Goal: Book appointment/travel/reservation

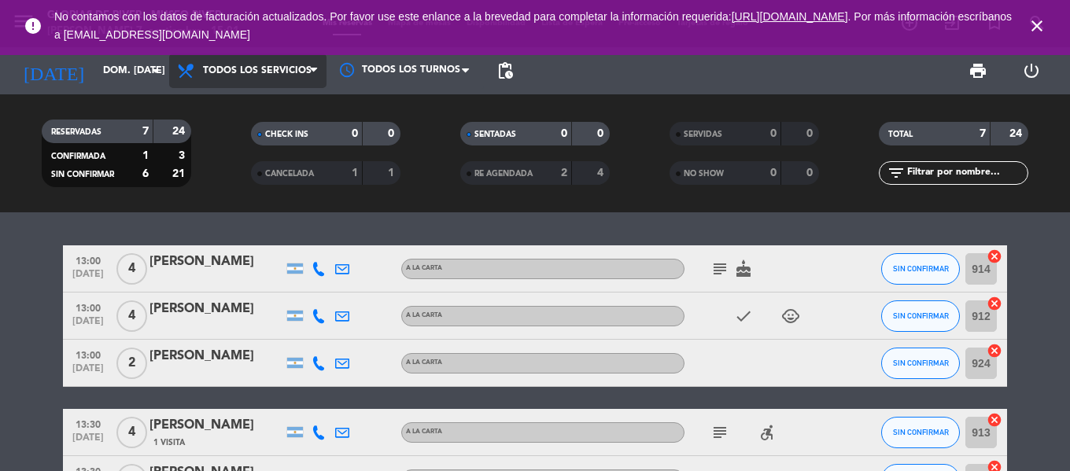
click at [294, 81] on span "Todos los servicios" at bounding box center [247, 71] width 157 height 35
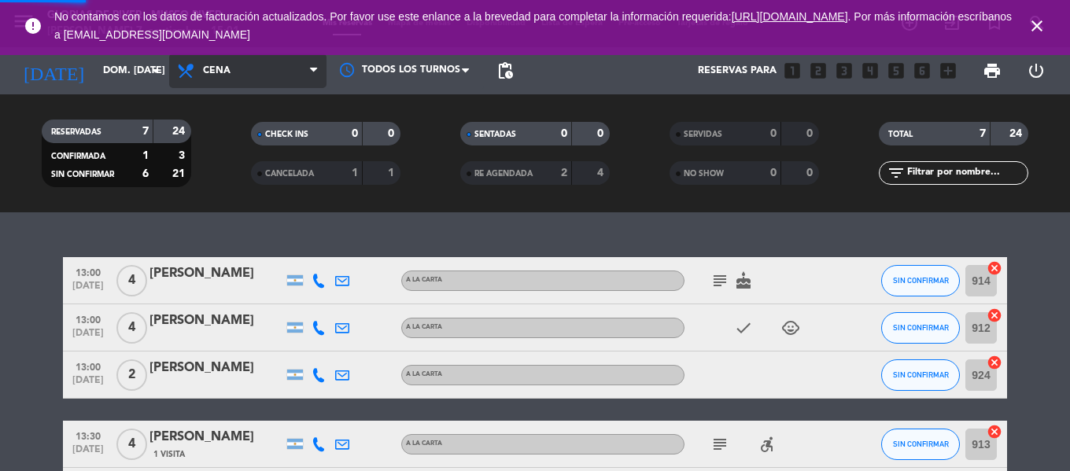
click at [238, 220] on ng-component "menu Glorias de River - [GEOGRAPHIC_DATA][PERSON_NAME] 7. septiembre - 15:01 Mi…" at bounding box center [535, 235] width 1070 height 471
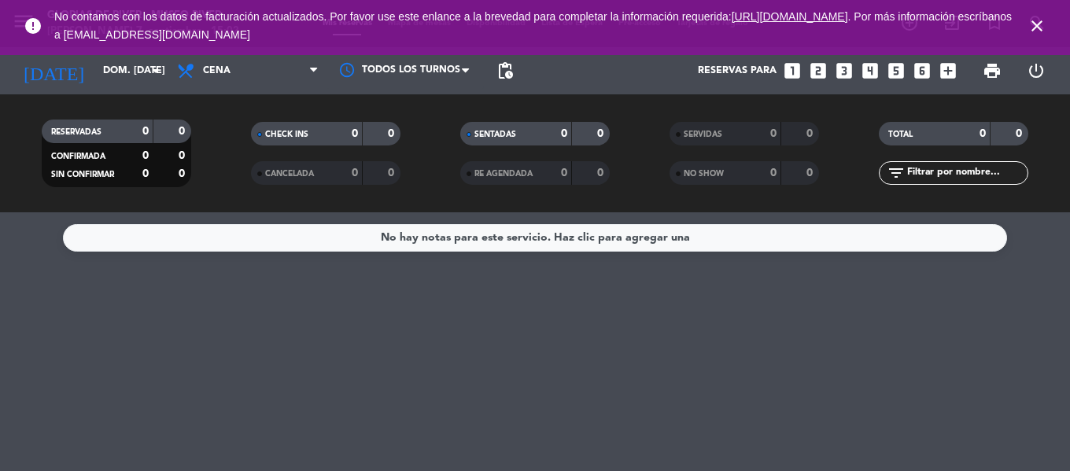
click at [1043, 22] on icon "close" at bounding box center [1037, 26] width 19 height 19
click at [1033, 28] on icon "close" at bounding box center [1037, 26] width 19 height 19
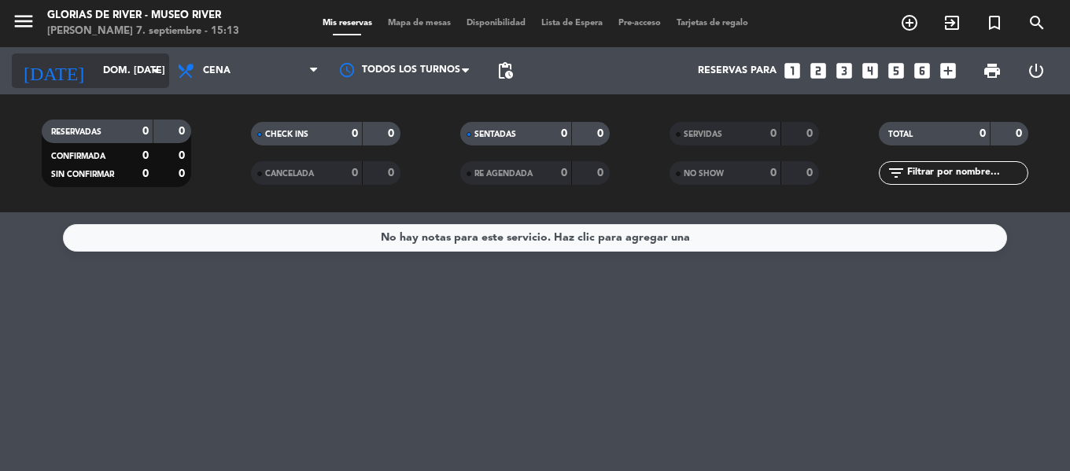
click at [142, 68] on input "dom. [DATE]" at bounding box center [161, 70] width 133 height 27
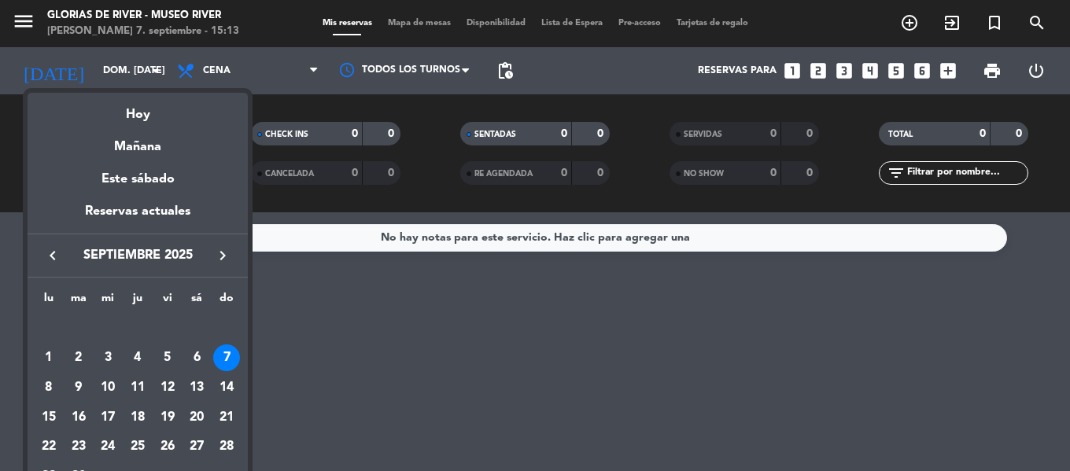
click at [227, 251] on icon "keyboard_arrow_right" at bounding box center [222, 255] width 19 height 19
click at [198, 360] on div "4" at bounding box center [196, 358] width 27 height 27
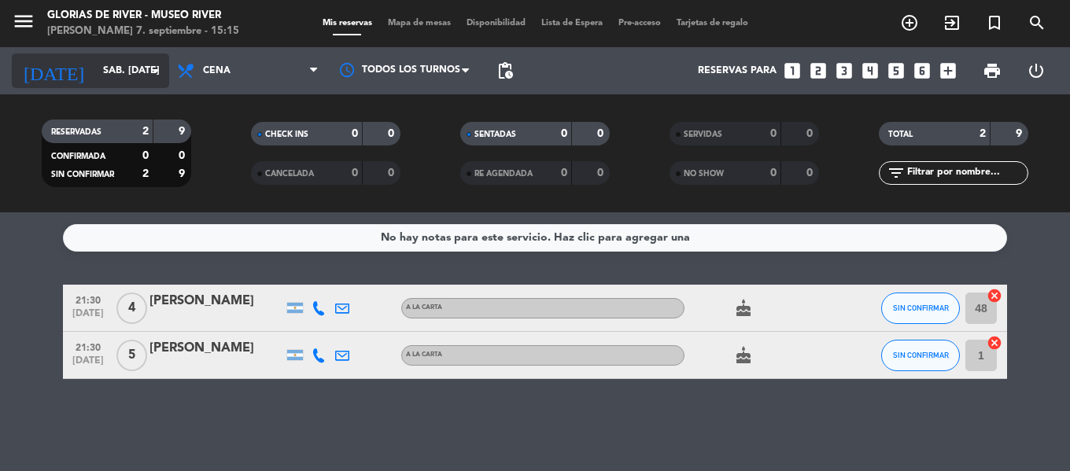
click at [150, 75] on icon "arrow_drop_down" at bounding box center [155, 70] width 19 height 19
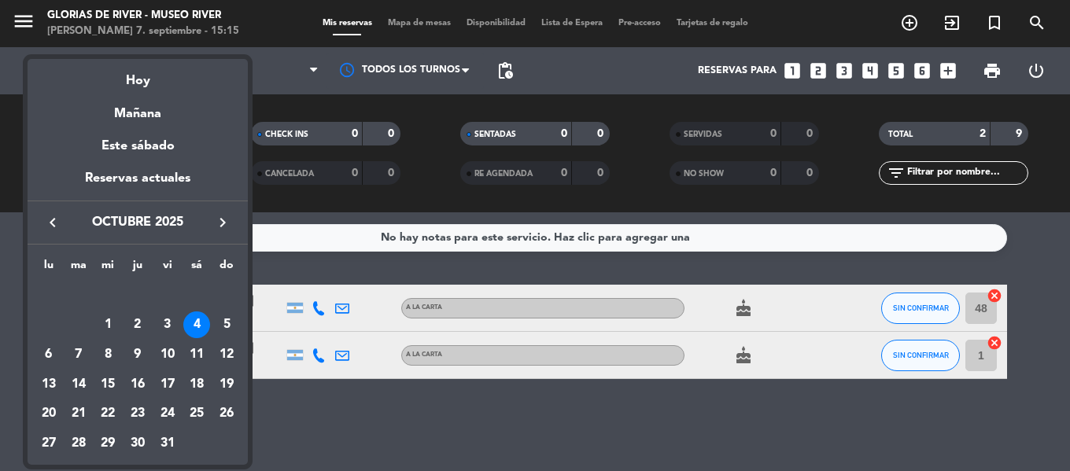
click at [50, 224] on icon "keyboard_arrow_left" at bounding box center [52, 222] width 19 height 19
click at [216, 323] on div "7" at bounding box center [226, 325] width 27 height 27
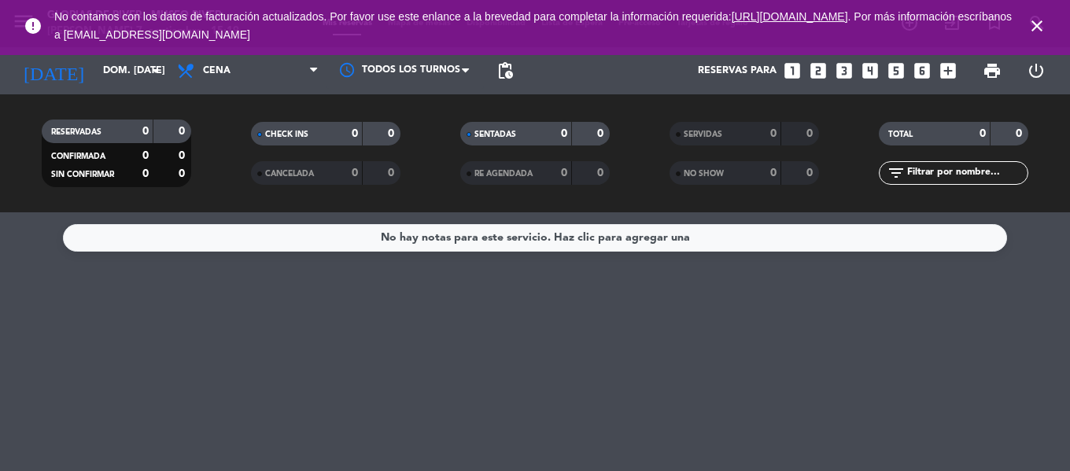
click at [1036, 26] on icon "close" at bounding box center [1037, 26] width 19 height 19
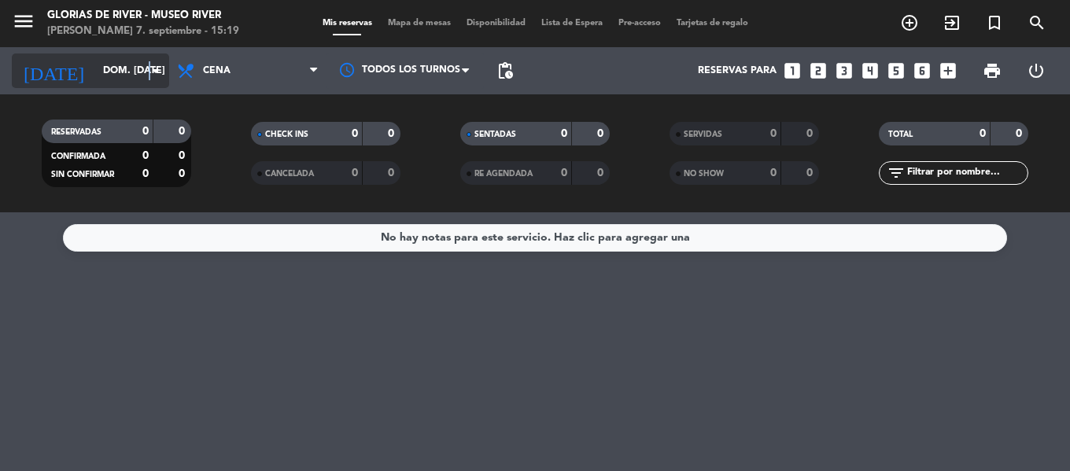
click at [150, 72] on icon "arrow_drop_down" at bounding box center [155, 70] width 19 height 19
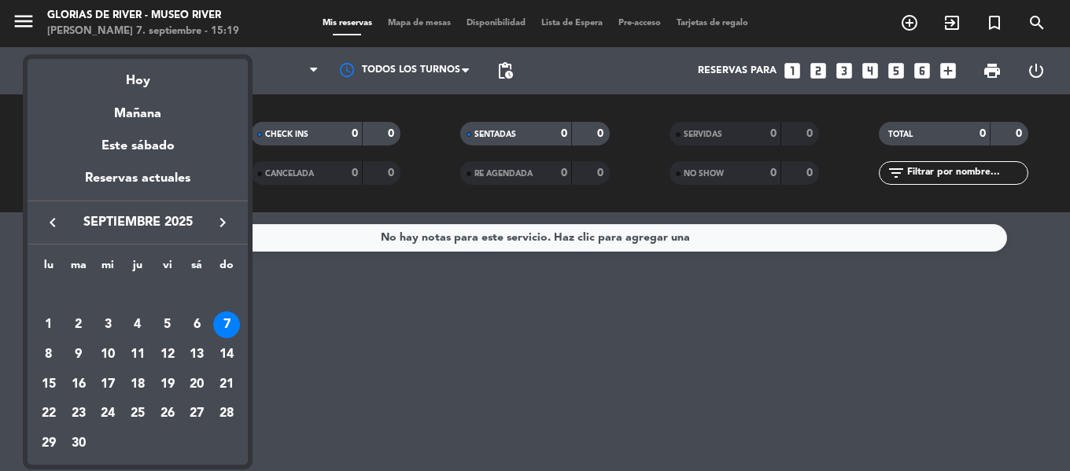
click at [224, 222] on icon "keyboard_arrow_right" at bounding box center [222, 222] width 19 height 19
click at [164, 355] on div "10" at bounding box center [167, 355] width 27 height 27
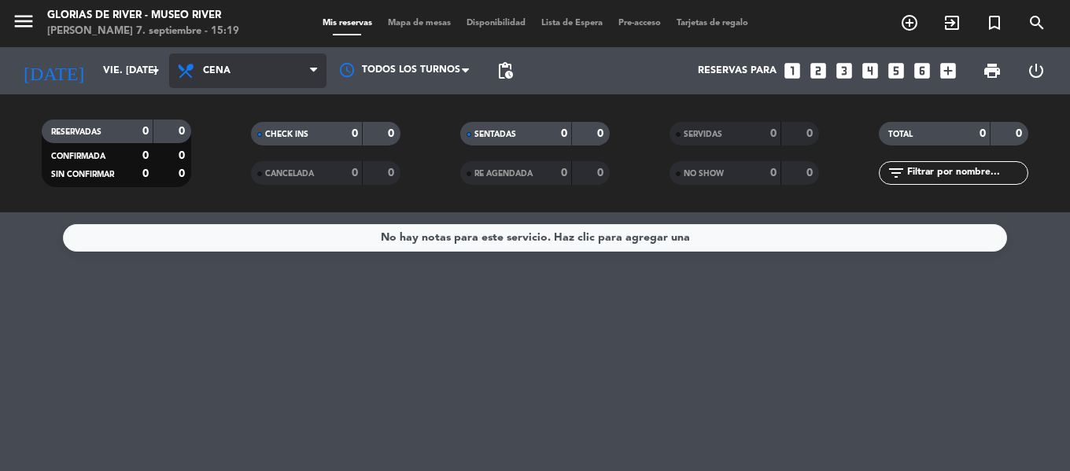
click at [260, 86] on span "Cena" at bounding box center [247, 71] width 157 height 35
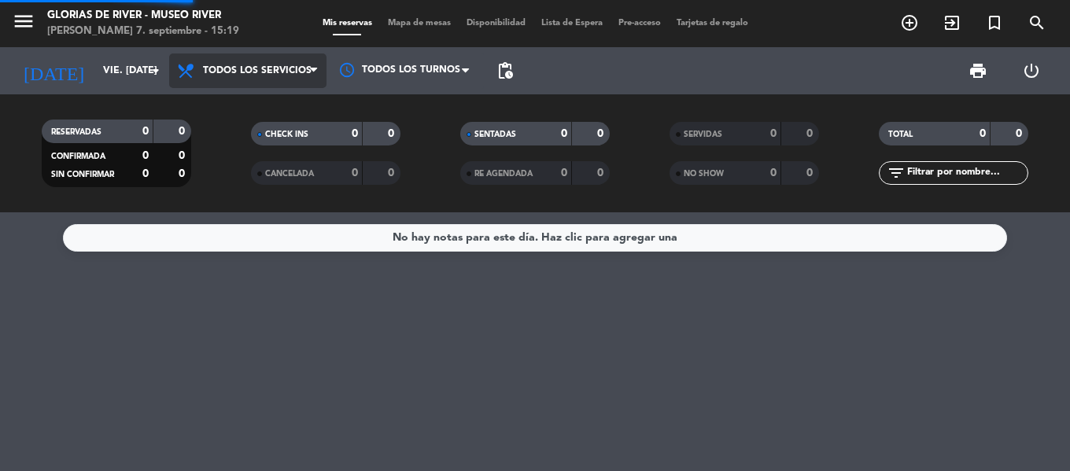
click at [266, 111] on div "menu Glorias de River - [GEOGRAPHIC_DATA][PERSON_NAME] 7. septiembre - 15:19 Mi…" at bounding box center [535, 106] width 1070 height 213
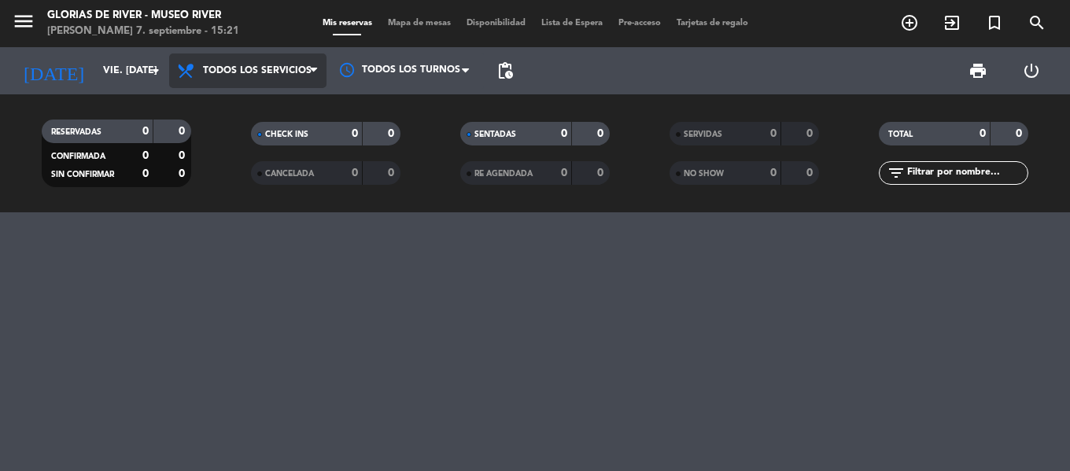
click at [248, 72] on span "Todos los servicios" at bounding box center [257, 70] width 109 height 11
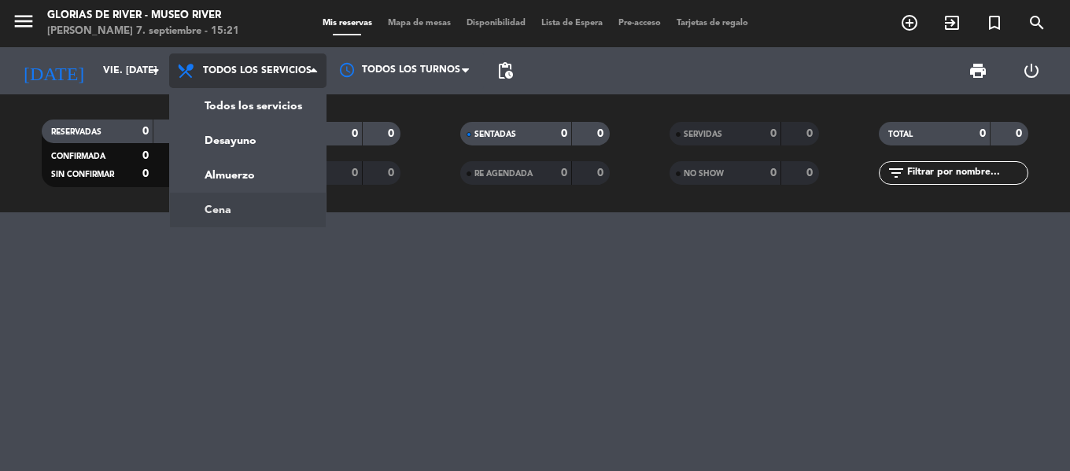
click at [253, 198] on div "menu Glorias de River - [GEOGRAPHIC_DATA][PERSON_NAME] 7. septiembre - 15:21 Mi…" at bounding box center [535, 106] width 1070 height 213
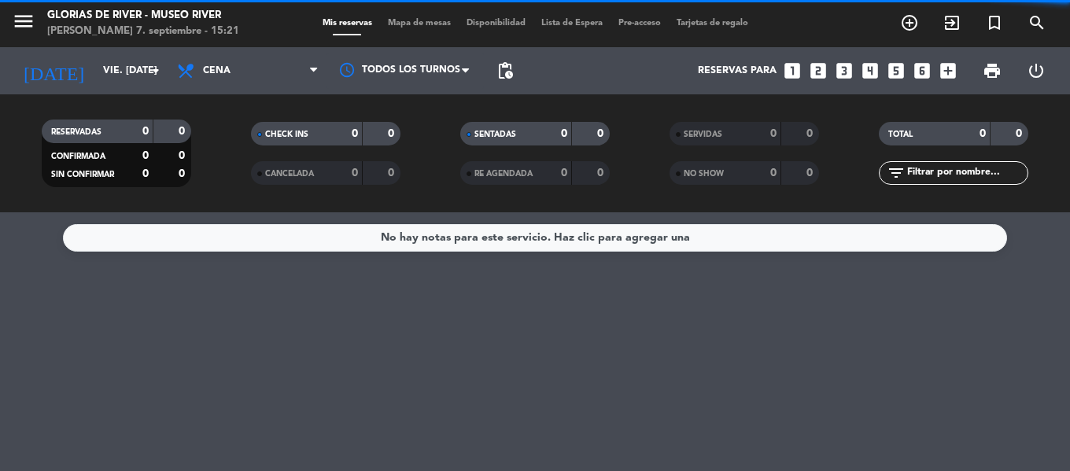
click at [304, 87] on span "Cena" at bounding box center [247, 71] width 157 height 35
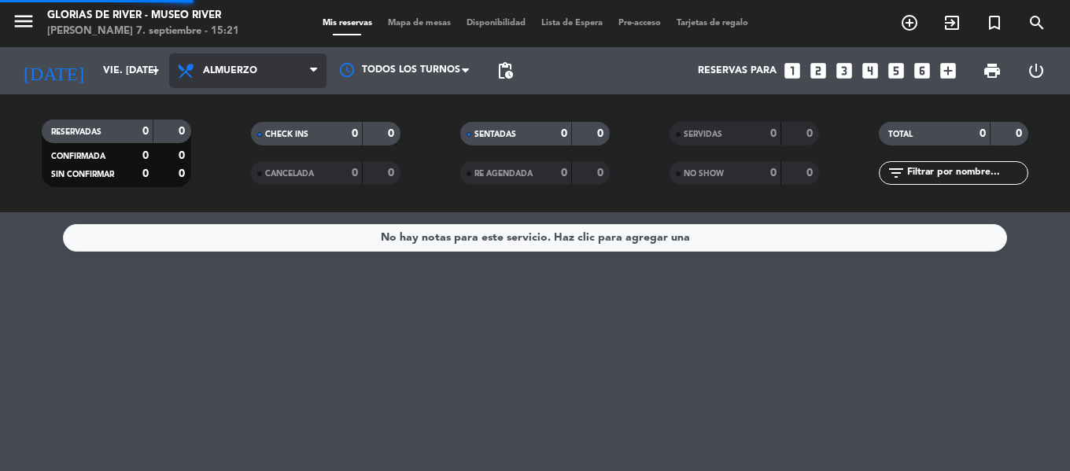
click at [261, 178] on div "menu Glorias de River - [GEOGRAPHIC_DATA][PERSON_NAME] 7. septiembre - 15:21 Mi…" at bounding box center [535, 106] width 1070 height 213
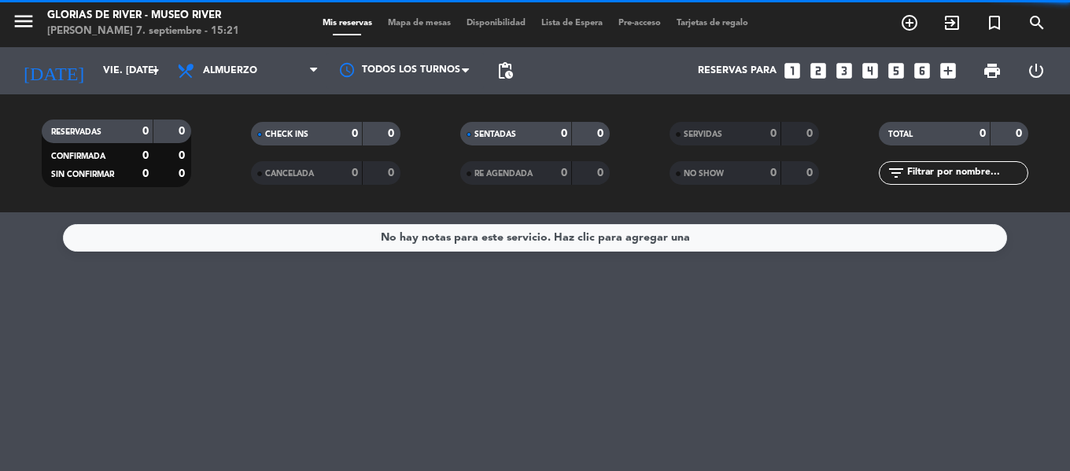
click at [281, 83] on span "Almuerzo" at bounding box center [247, 71] width 157 height 35
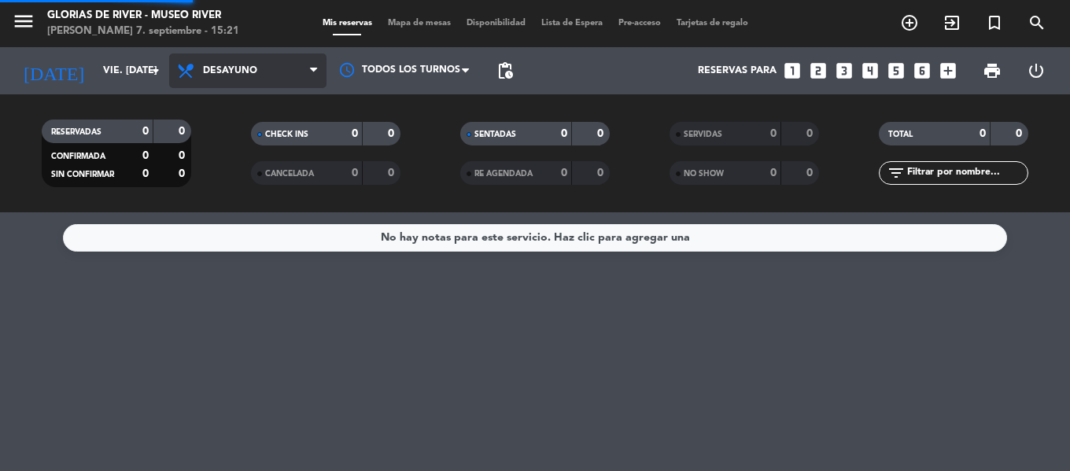
click at [250, 141] on div "menu Glorias de River - [GEOGRAPHIC_DATA][PERSON_NAME] 7. septiembre - 15:21 Mi…" at bounding box center [535, 106] width 1070 height 213
click at [245, 70] on span "Desayuno" at bounding box center [230, 70] width 54 height 11
click at [242, 217] on ng-component "menu Glorias de River - [GEOGRAPHIC_DATA][PERSON_NAME] 7. septiembre - 15:21 Mi…" at bounding box center [535, 235] width 1070 height 471
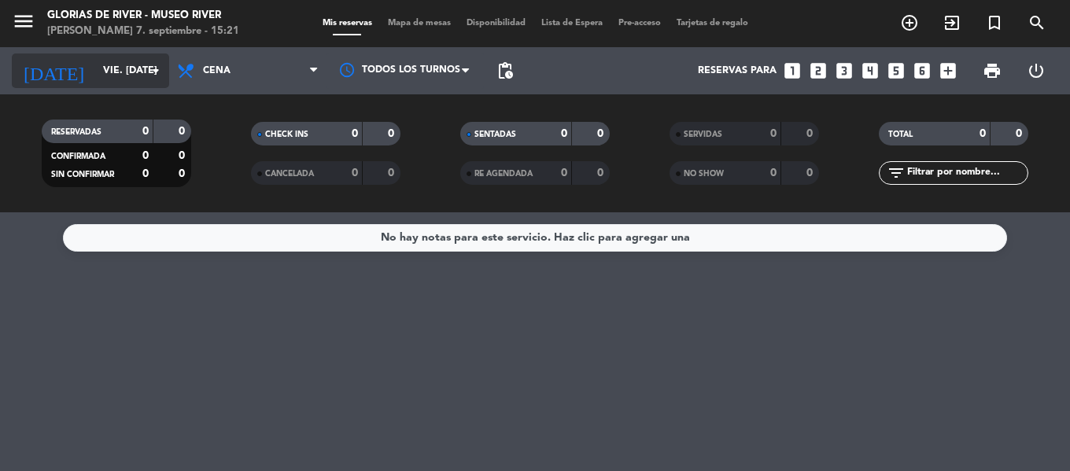
click at [157, 84] on input "vie. [DATE]" at bounding box center [161, 70] width 133 height 27
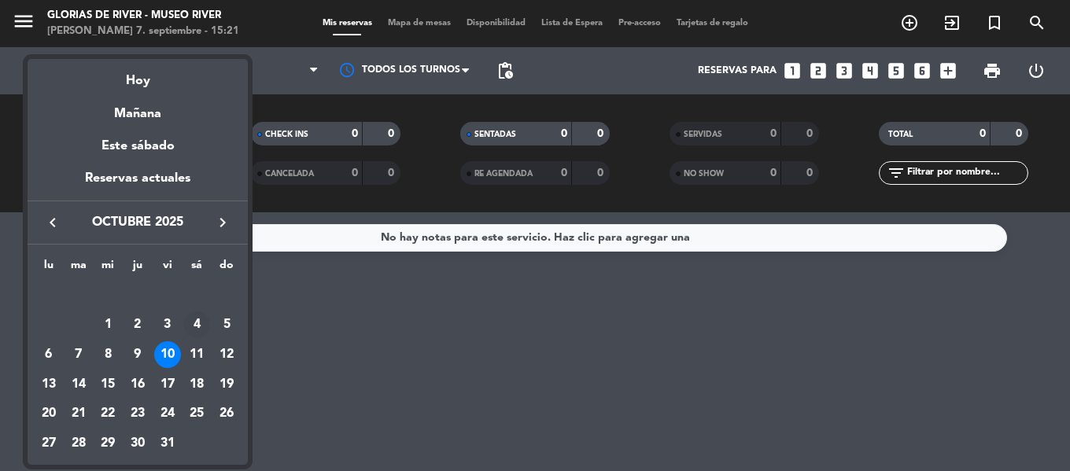
click at [201, 323] on div "4" at bounding box center [196, 325] width 27 height 27
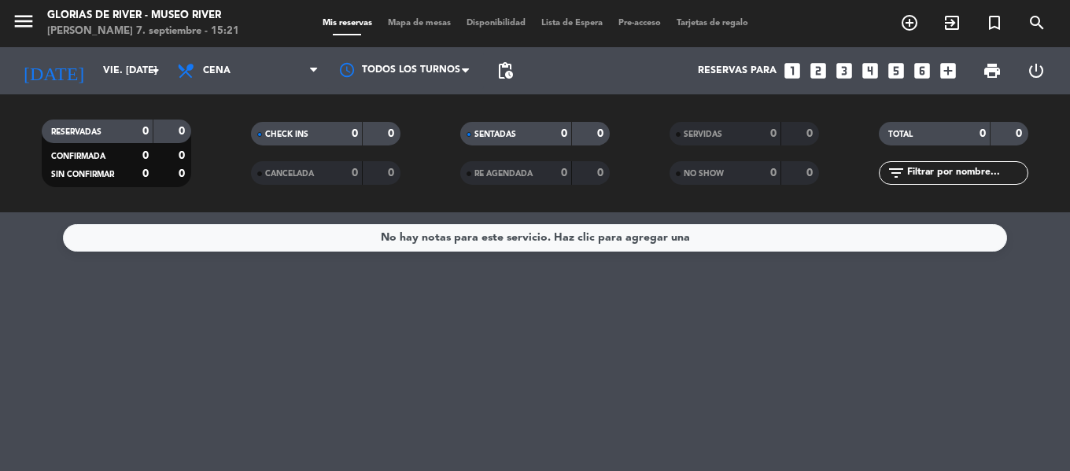
type input "sáb. [DATE]"
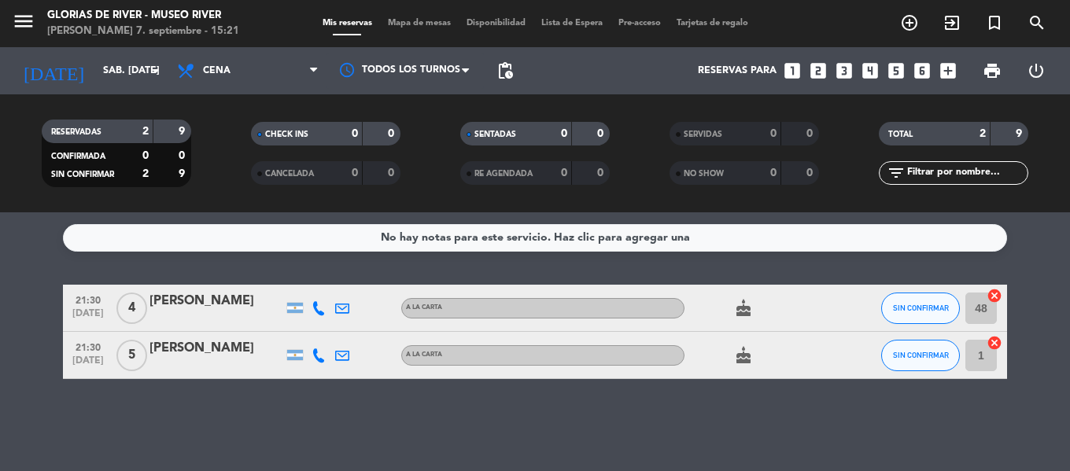
click at [734, 311] on span "cake" at bounding box center [744, 308] width 24 height 19
click at [740, 309] on icon "cake" at bounding box center [743, 308] width 19 height 19
click at [736, 353] on icon "cake" at bounding box center [743, 355] width 19 height 19
click at [701, 398] on div "No hay notas para este servicio. Haz clic para agregar una 21:30 [DATE] 4 [PERS…" at bounding box center [535, 342] width 1070 height 259
click at [906, 29] on icon "add_circle_outline" at bounding box center [909, 22] width 19 height 19
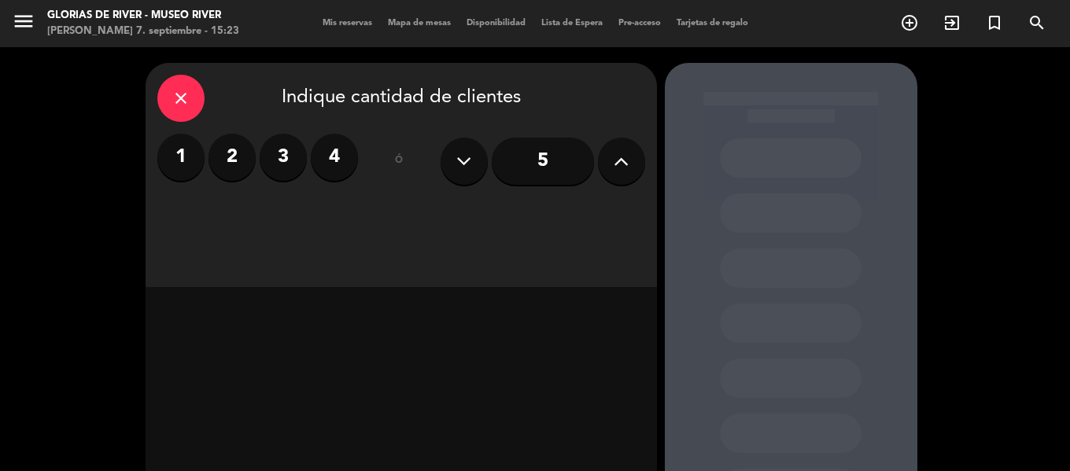
click at [535, 160] on input "5" at bounding box center [543, 161] width 102 height 47
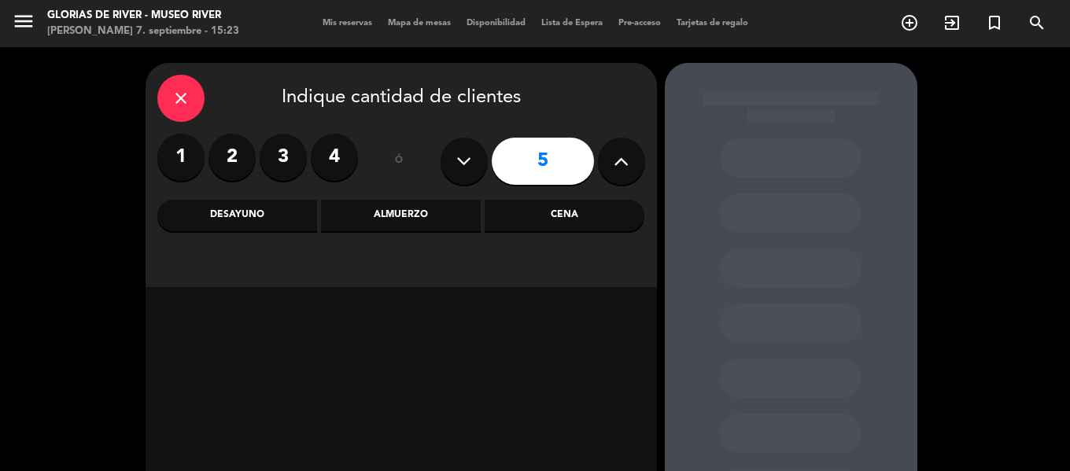
drag, startPoint x: 523, startPoint y: 153, endPoint x: 595, endPoint y: 167, distance: 73.6
click at [595, 167] on div "5" at bounding box center [543, 161] width 205 height 55
click at [417, 278] on div "close Indique cantidad de clientes 1 2 3 4 ó 5 Desayuno Almuerzo Cena" at bounding box center [402, 175] width 512 height 224
click at [341, 98] on div "close Indique cantidad de clientes" at bounding box center [401, 98] width 488 height 47
click at [531, 221] on div "Cena" at bounding box center [565, 215] width 160 height 31
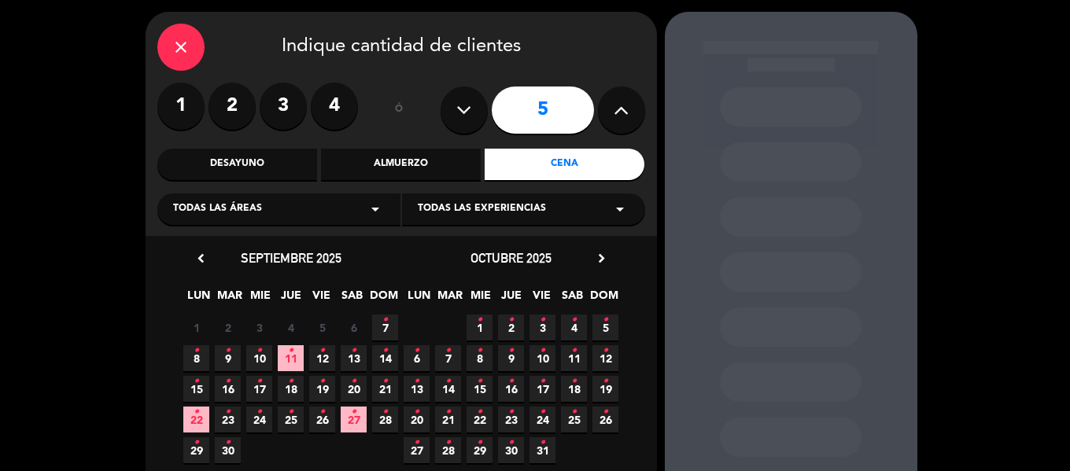
scroll to position [79, 0]
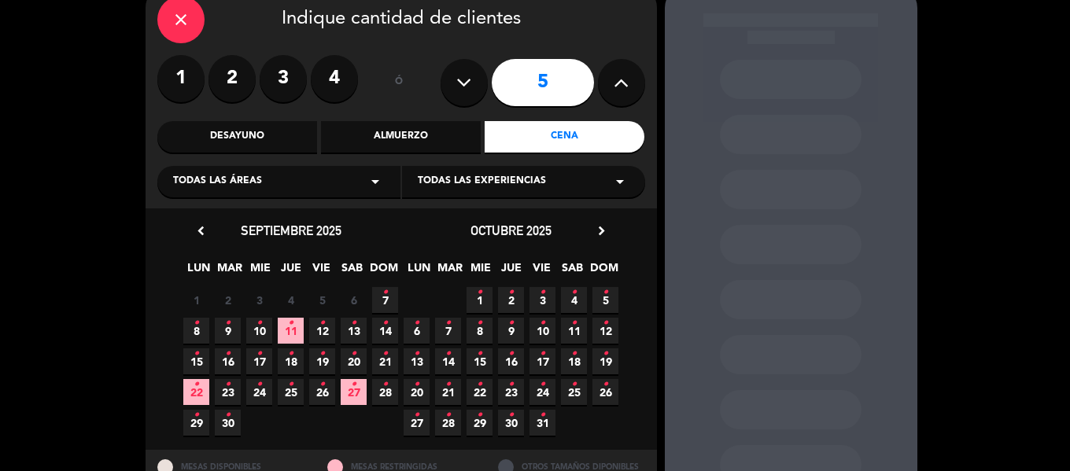
click at [575, 300] on icon "•" at bounding box center [574, 292] width 6 height 25
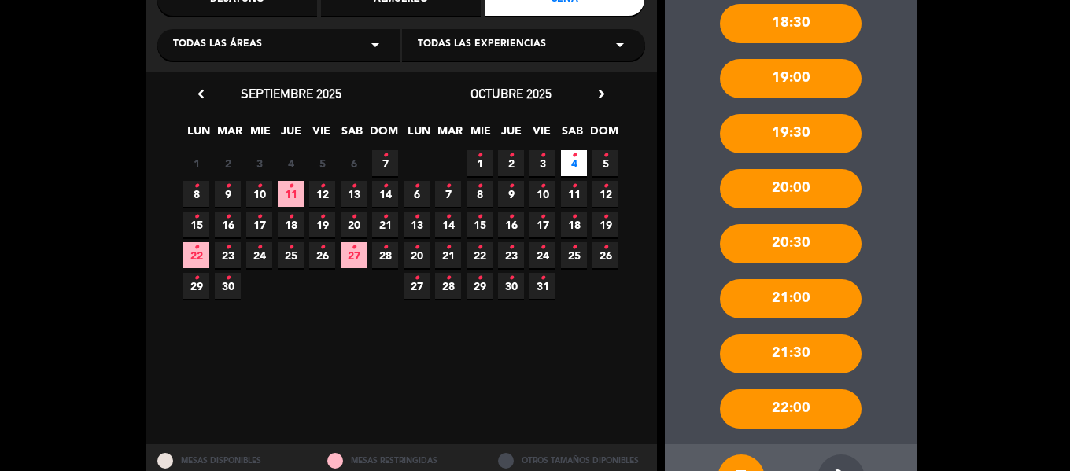
scroll to position [220, 0]
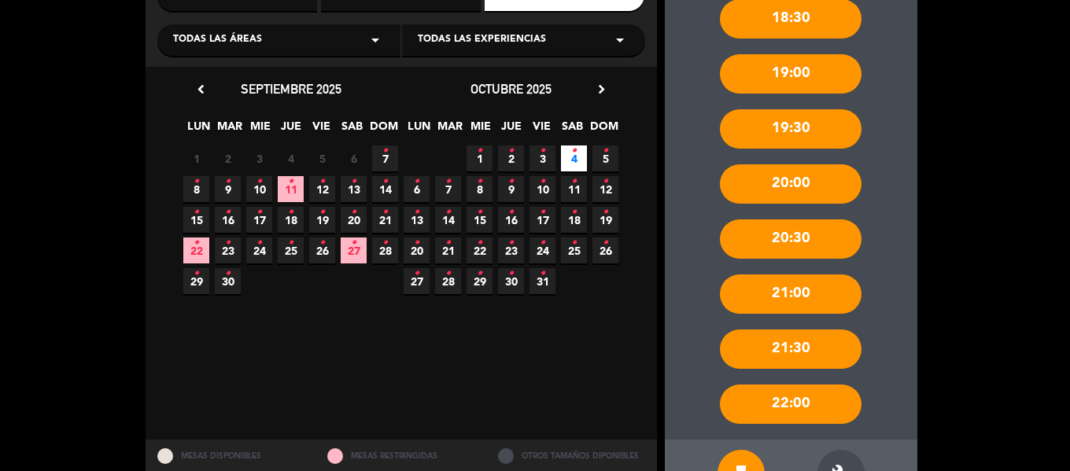
click at [754, 283] on div "21:00" at bounding box center [791, 294] width 142 height 39
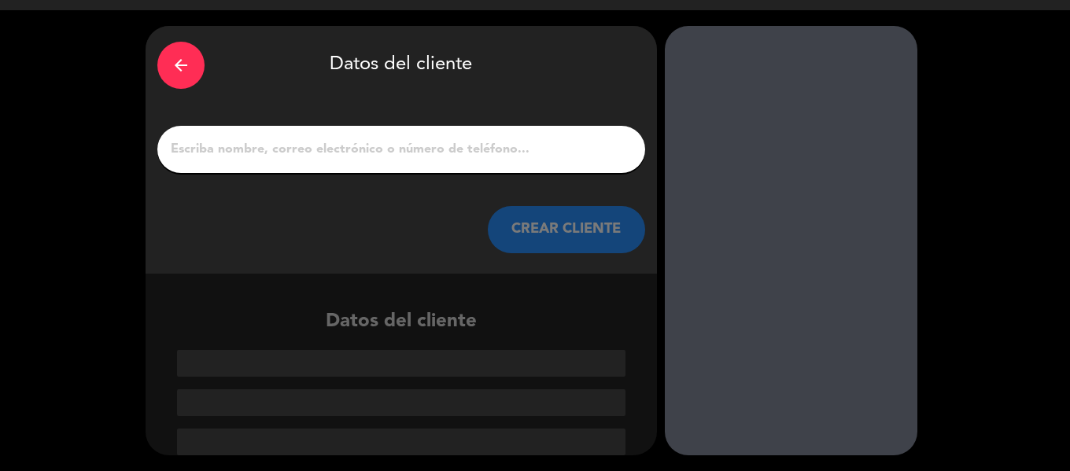
click at [318, 162] on div at bounding box center [401, 149] width 488 height 47
click at [314, 153] on input "1" at bounding box center [401, 150] width 464 height 22
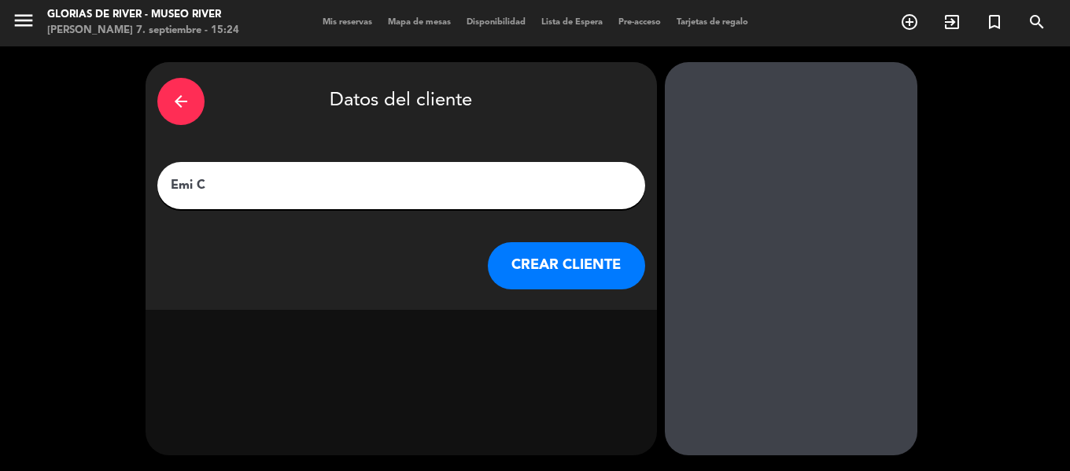
scroll to position [1, 0]
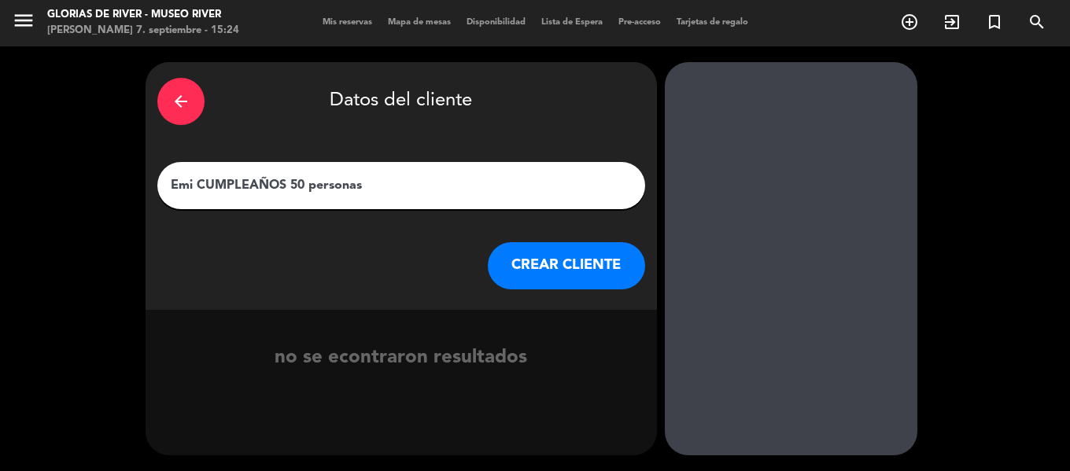
drag, startPoint x: 194, startPoint y: 181, endPoint x: 177, endPoint y: 179, distance: 16.6
click at [177, 179] on input "Emi CUMPLEAÑOS 50 personas" at bounding box center [401, 186] width 464 height 22
type input "EMI CUMPLEAÑOS 50 personas"
click at [529, 265] on button "CREAR CLIENTE" at bounding box center [566, 265] width 157 height 47
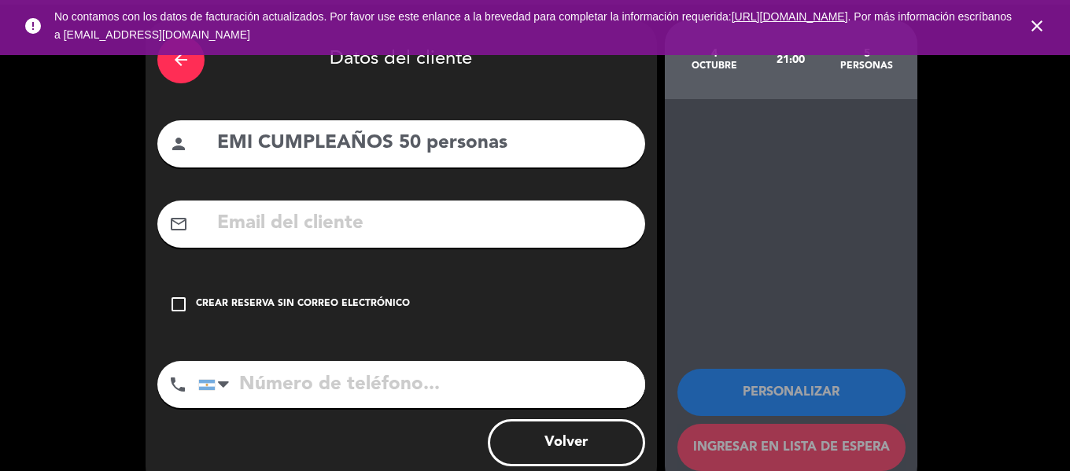
scroll to position [77, 0]
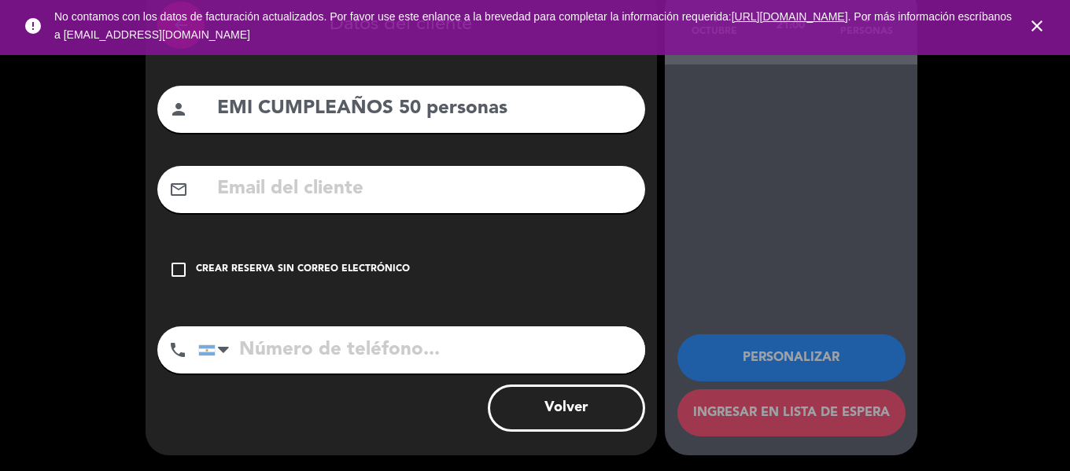
click at [174, 268] on icon "check_box_outline_blank" at bounding box center [178, 270] width 19 height 19
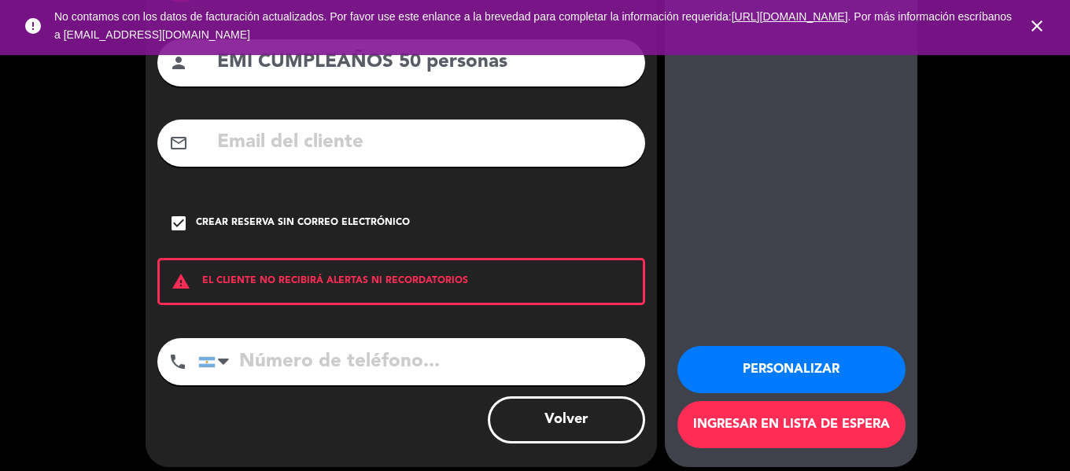
scroll to position [135, 0]
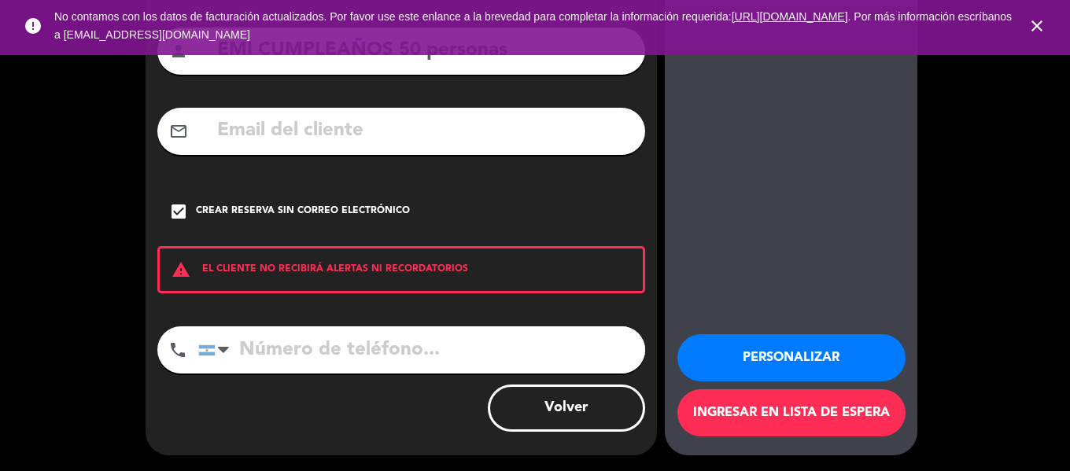
drag, startPoint x: 1040, startPoint y: 24, endPoint x: 785, endPoint y: 74, distance: 259.9
click at [1040, 24] on icon "close" at bounding box center [1037, 26] width 19 height 19
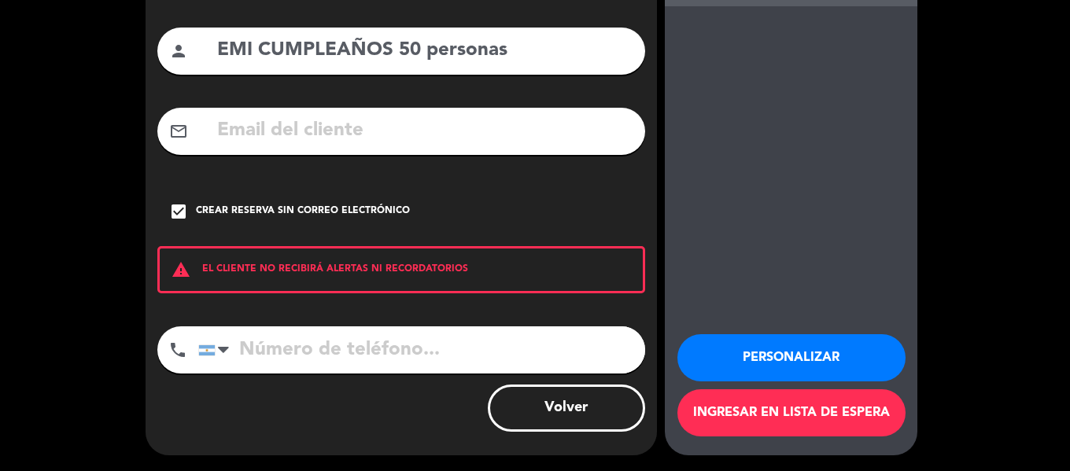
click at [517, 419] on button "Volver" at bounding box center [566, 408] width 157 height 47
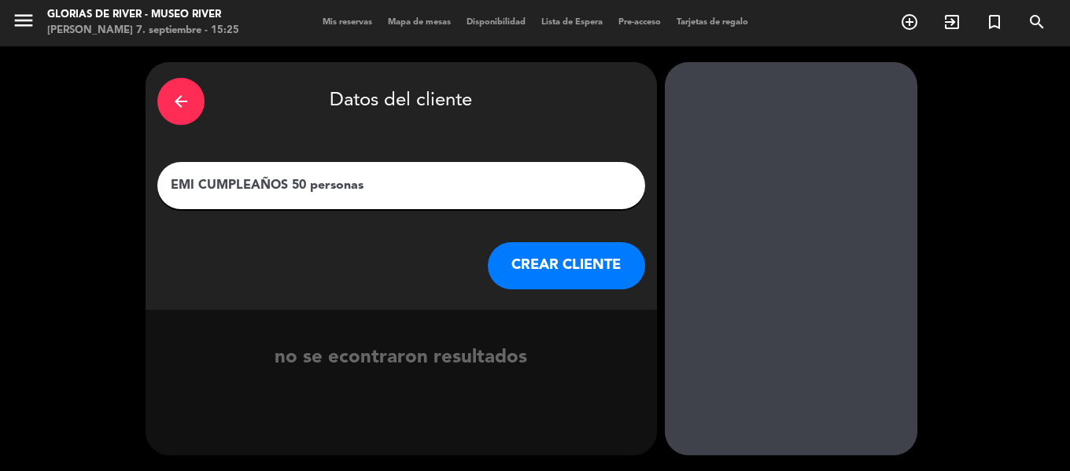
click at [172, 105] on icon "arrow_back" at bounding box center [181, 101] width 19 height 19
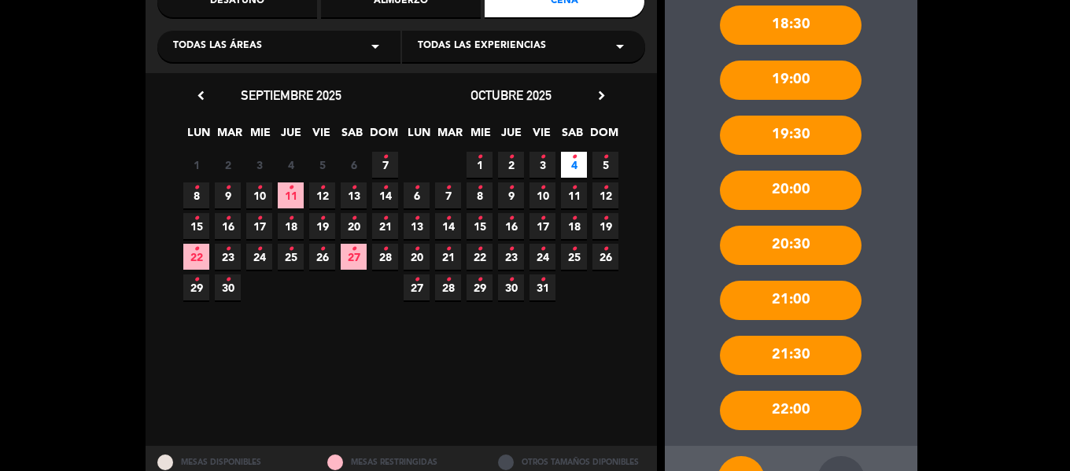
scroll to position [272, 0]
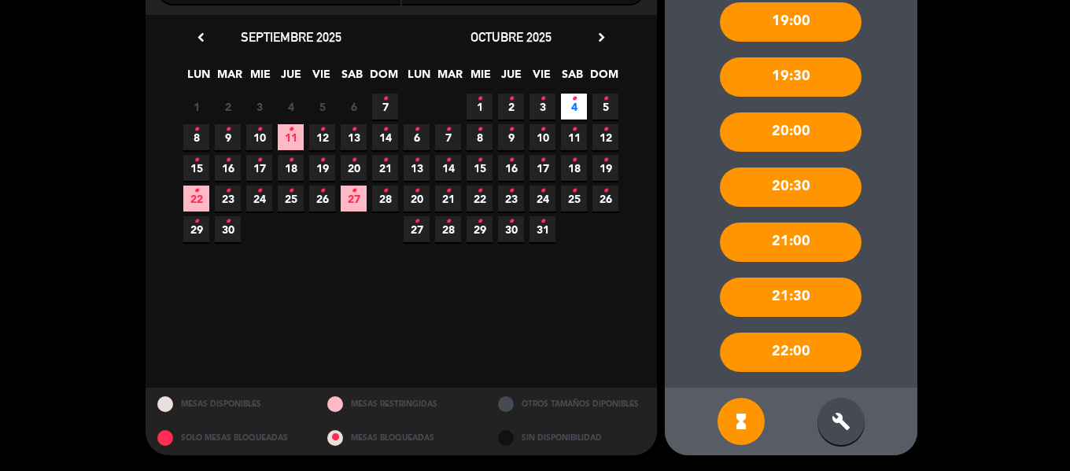
click at [843, 425] on icon "build" at bounding box center [841, 421] width 19 height 19
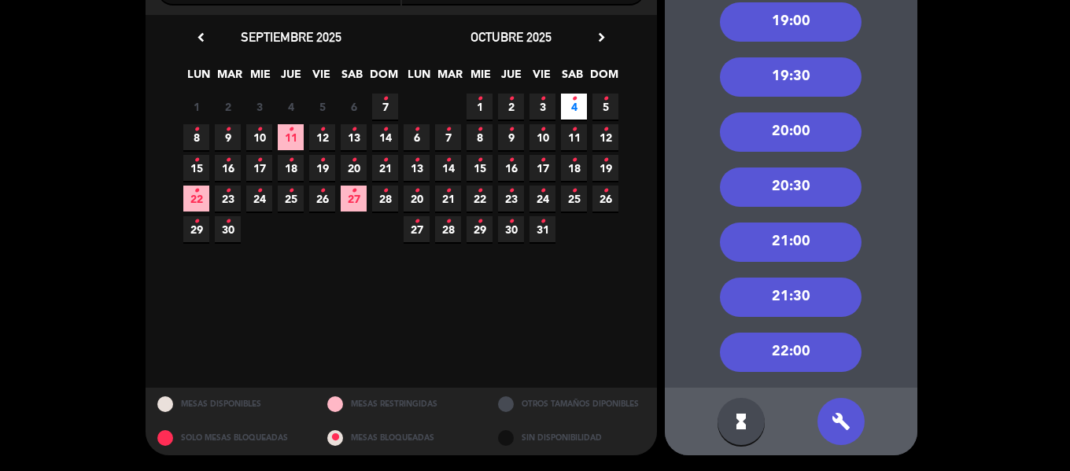
click at [785, 237] on div "21:00" at bounding box center [791, 242] width 142 height 39
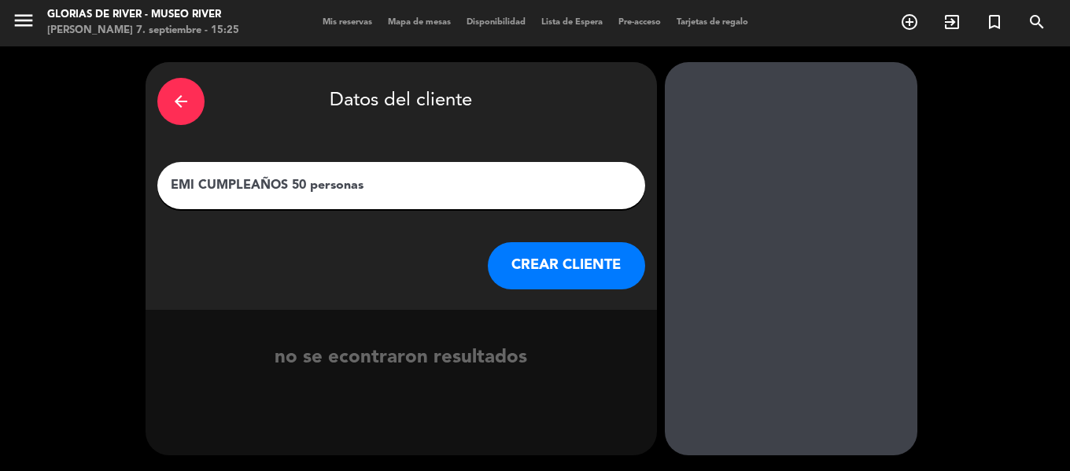
click at [407, 180] on input "EMI CUMPLEAÑOS 50 personas" at bounding box center [401, 186] width 464 height 22
click at [555, 272] on button "CREAR CLIENTE" at bounding box center [566, 265] width 157 height 47
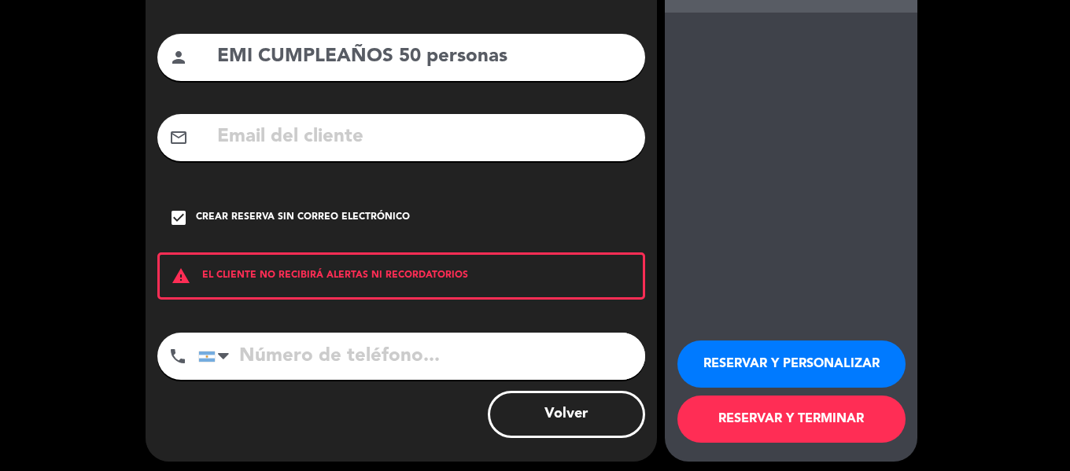
scroll to position [135, 0]
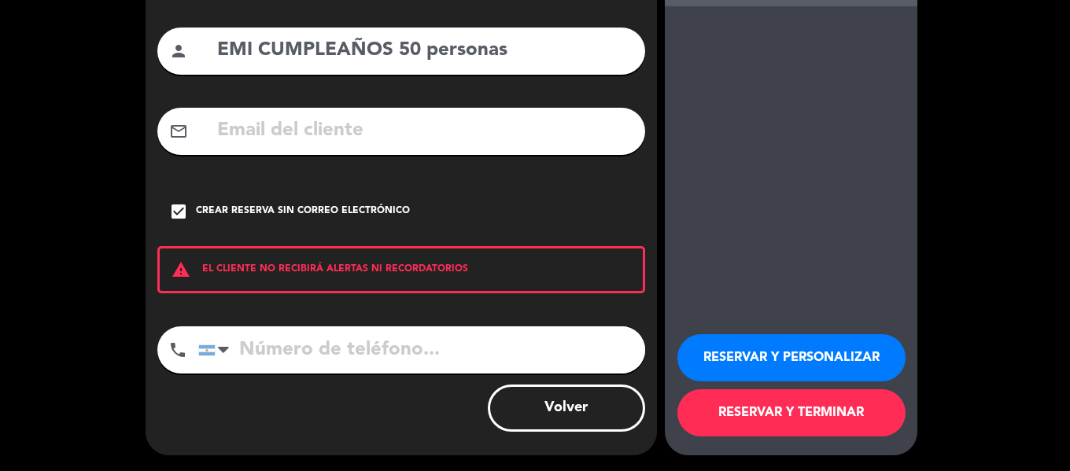
click at [759, 419] on button "RESERVAR Y TERMINAR" at bounding box center [792, 413] width 228 height 47
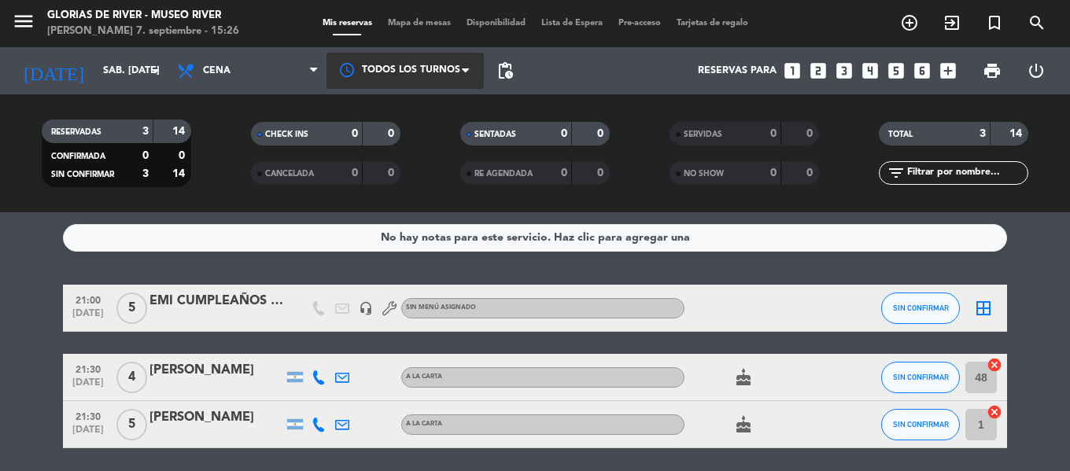
click at [423, 83] on div at bounding box center [405, 70] width 157 height 35
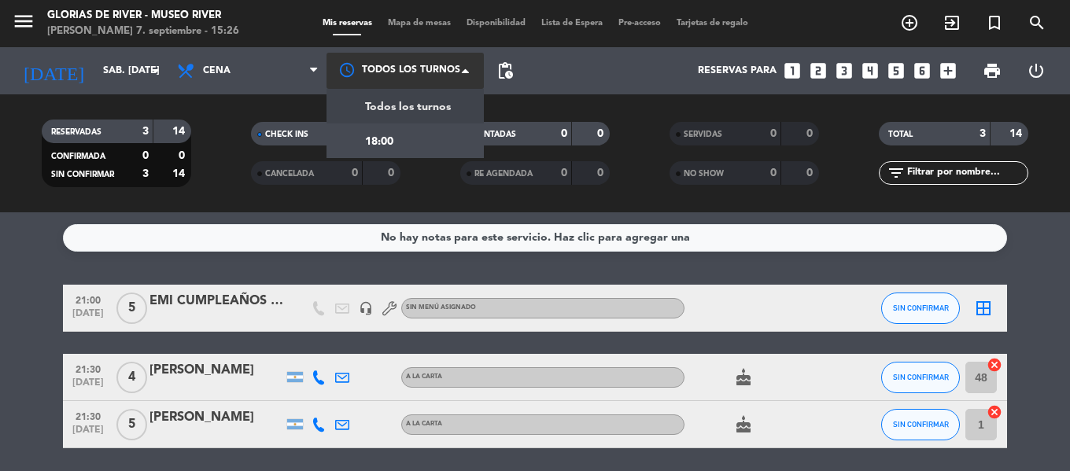
click at [408, 101] on span "Todos los turnos" at bounding box center [408, 107] width 86 height 18
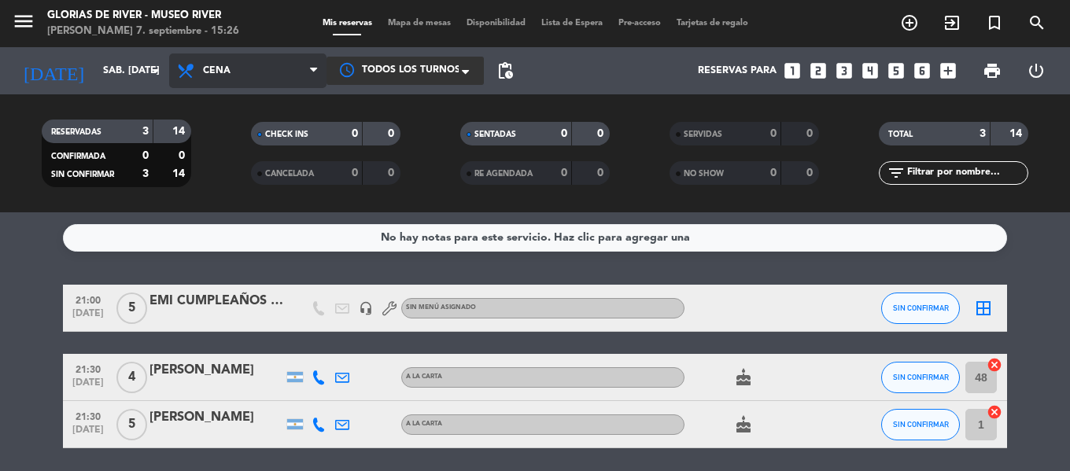
click at [264, 72] on span "Cena" at bounding box center [247, 71] width 157 height 35
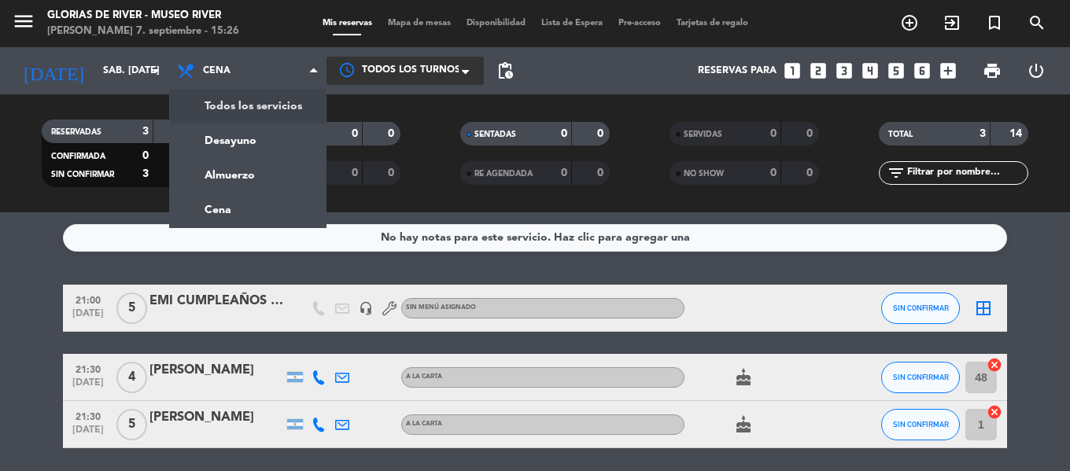
click at [284, 105] on div "menu Glorias de River - [GEOGRAPHIC_DATA][PERSON_NAME] 7. septiembre - 15:26 Mi…" at bounding box center [535, 106] width 1070 height 213
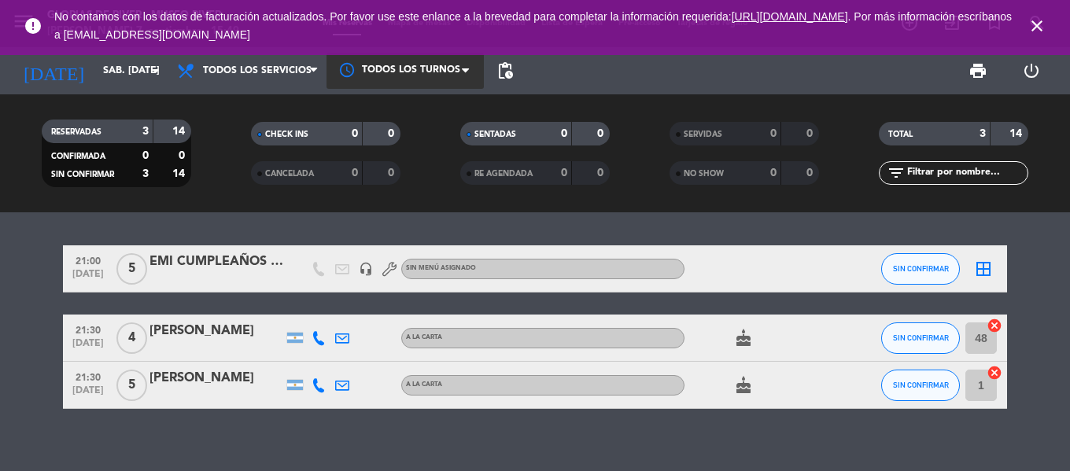
click at [1030, 19] on icon "close" at bounding box center [1037, 26] width 19 height 19
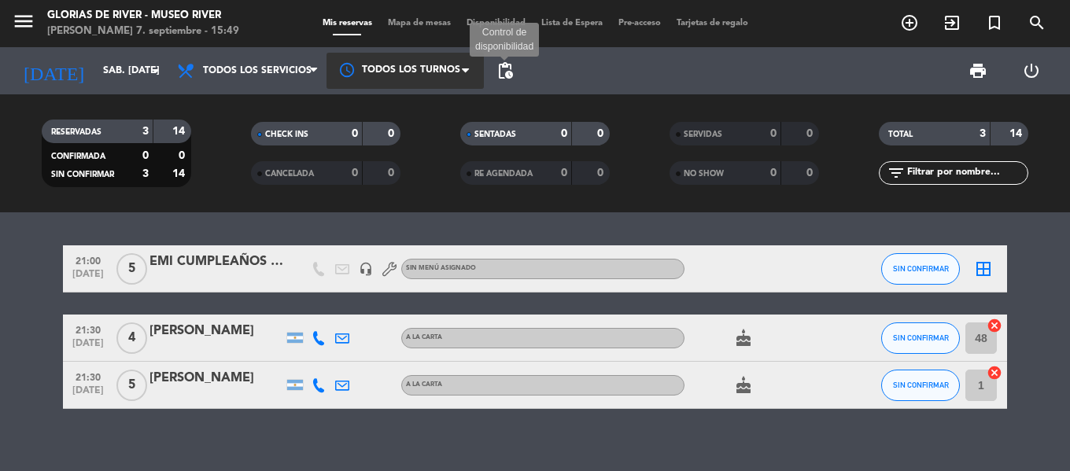
click at [501, 68] on span "pending_actions" at bounding box center [505, 70] width 19 height 19
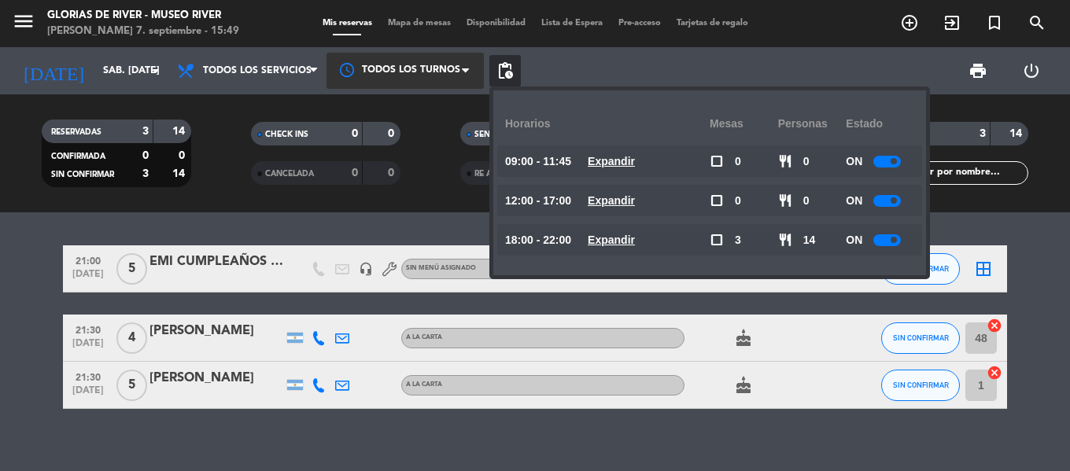
click at [896, 243] on div at bounding box center [888, 241] width 28 height 12
click at [405, 230] on div "21:00 [DATE] 5 EMI CUMPLEAÑOS 50 personas headset_mic Sin menú asignado SIN CON…" at bounding box center [535, 342] width 1070 height 259
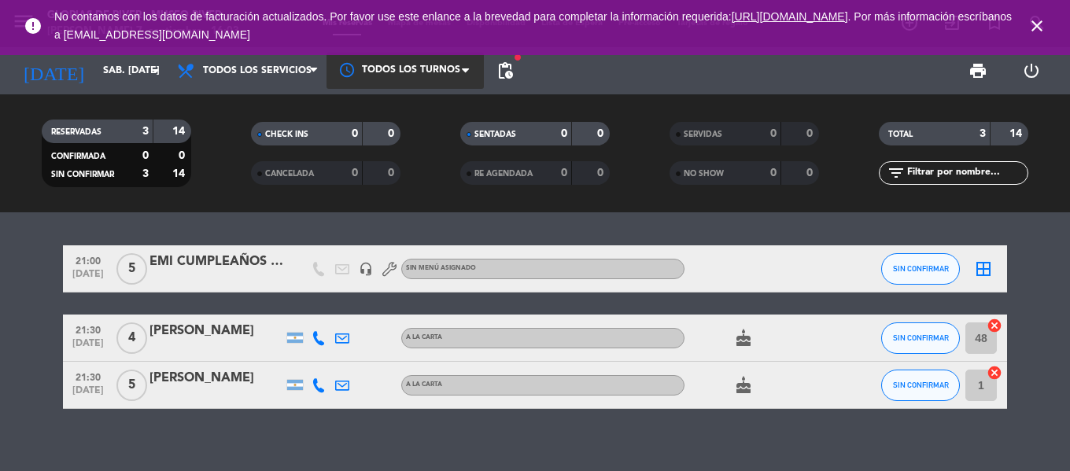
click at [1033, 26] on icon "close" at bounding box center [1037, 26] width 19 height 19
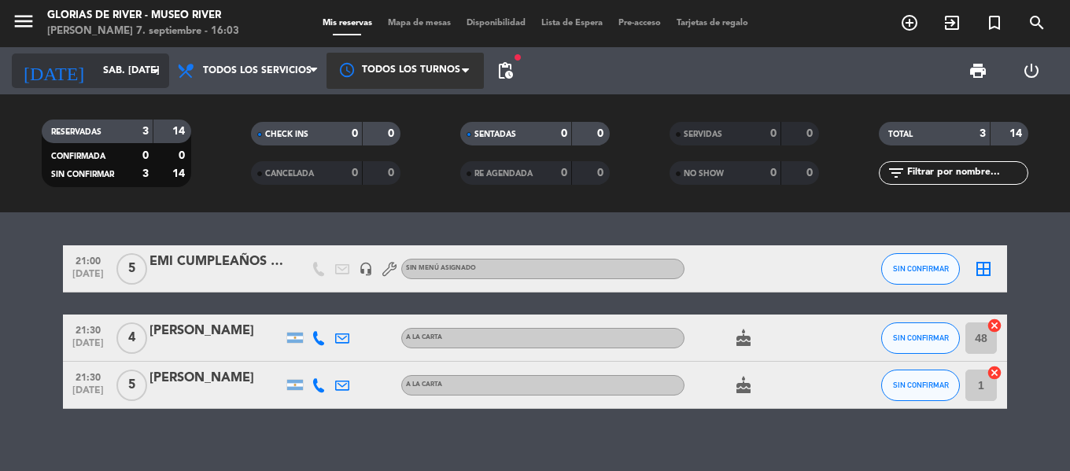
click at [122, 75] on input "sáb. [DATE]" at bounding box center [161, 70] width 133 height 27
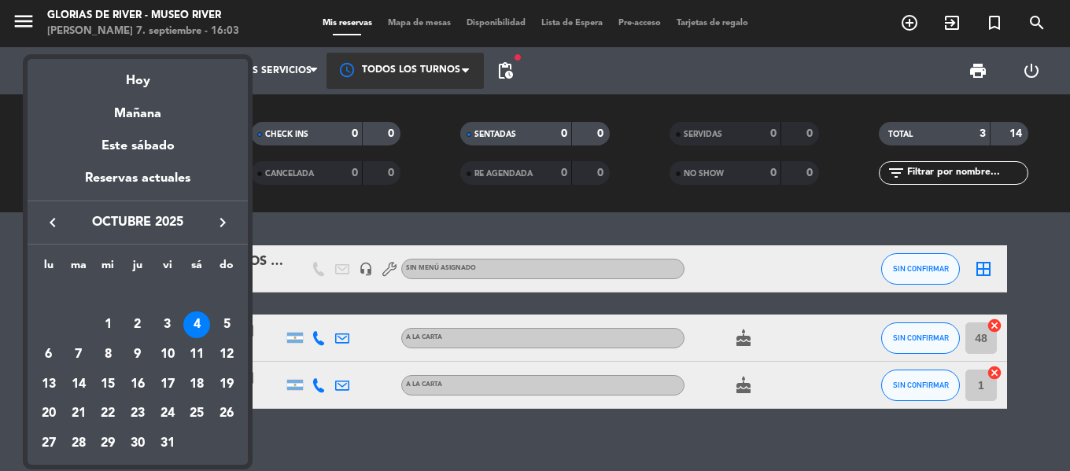
click at [59, 216] on icon "keyboard_arrow_left" at bounding box center [52, 222] width 19 height 19
click at [222, 320] on div "7" at bounding box center [226, 325] width 27 height 27
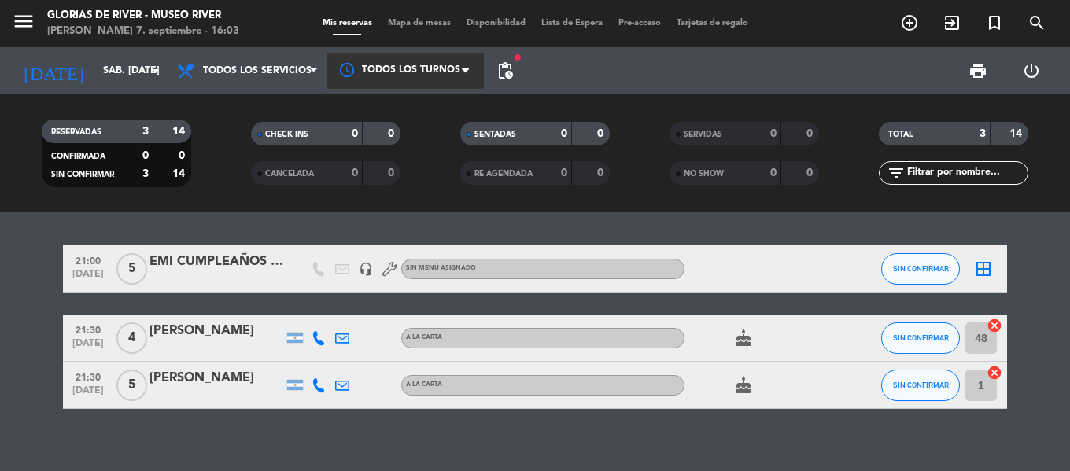
type input "dom. [DATE]"
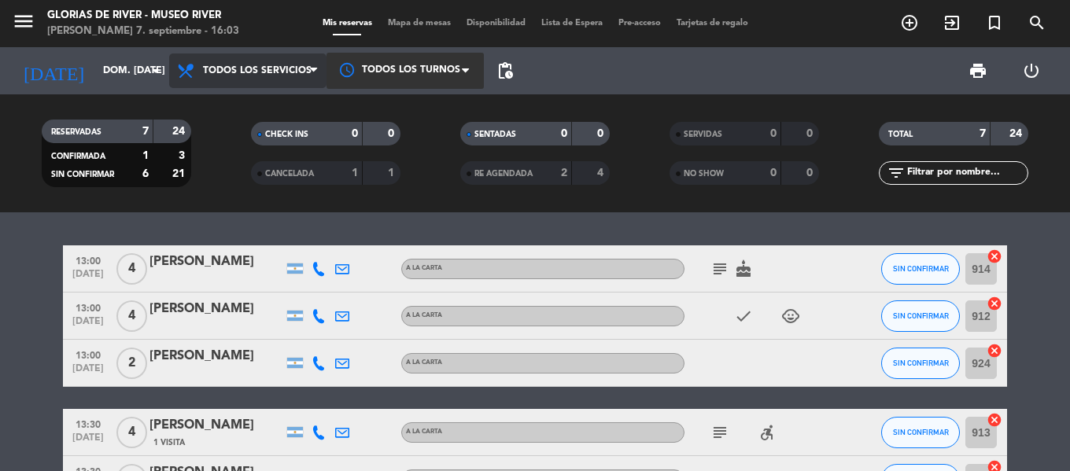
click at [268, 74] on span "Todos los servicios" at bounding box center [257, 70] width 109 height 11
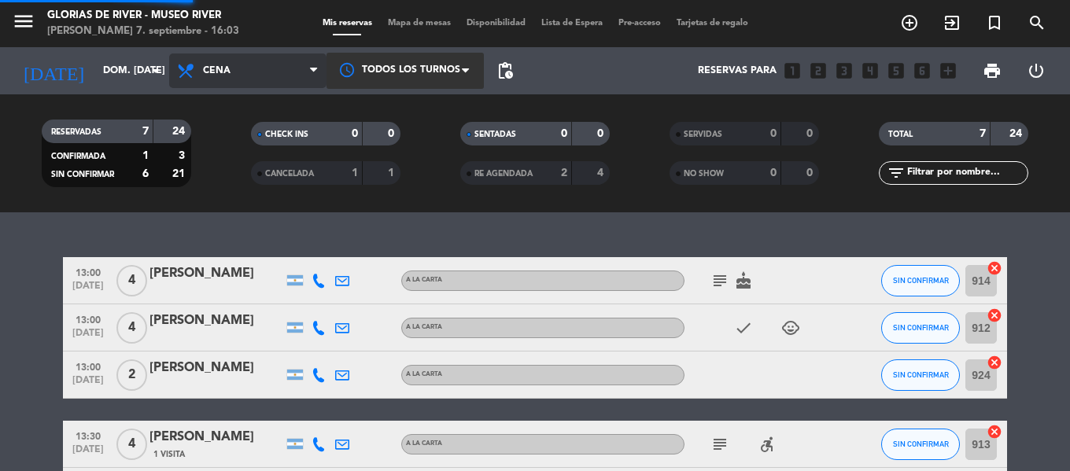
click at [230, 216] on ng-component "menu Glorias de River - [GEOGRAPHIC_DATA][PERSON_NAME] 7. septiembre - 16:03 Mi…" at bounding box center [535, 235] width 1070 height 471
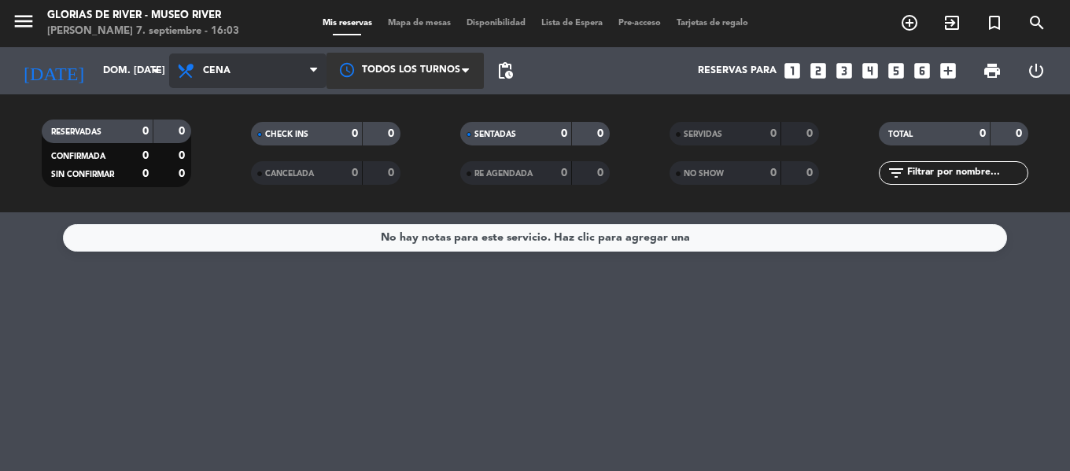
click at [241, 79] on span "Cena" at bounding box center [247, 71] width 157 height 35
click at [249, 180] on div "menu Glorias de River - [GEOGRAPHIC_DATA][PERSON_NAME] 7. septiembre - 16:03 Mi…" at bounding box center [535, 106] width 1070 height 213
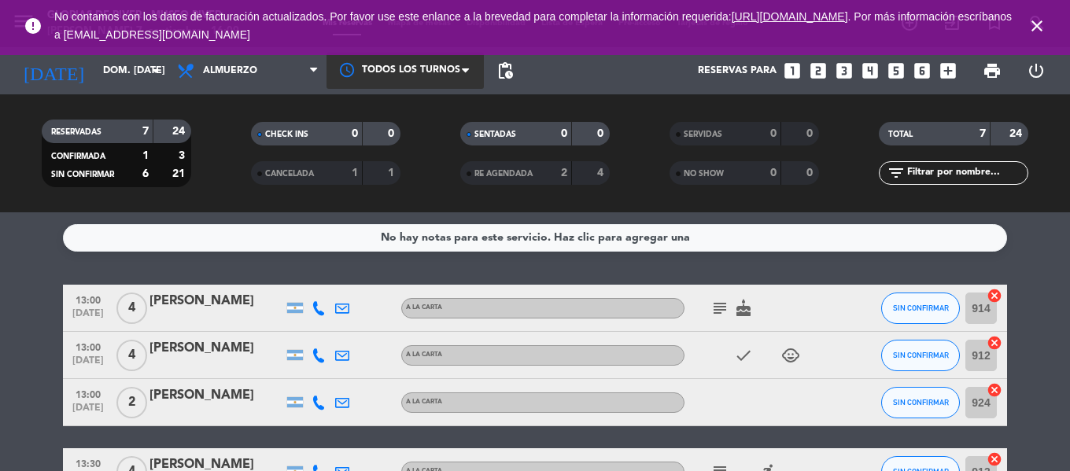
click at [1040, 29] on icon "close" at bounding box center [1037, 26] width 19 height 19
